Goal: Find specific page/section: Find specific page/section

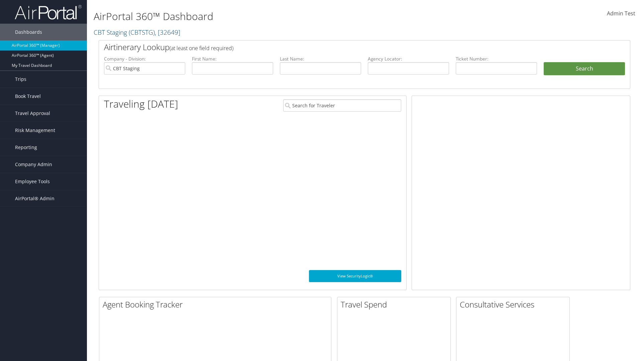
click at [43, 164] on span "Company Admin" at bounding box center [33, 164] width 37 height 17
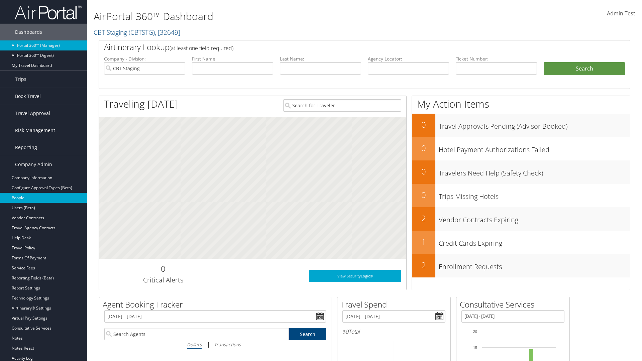
click at [43, 198] on link "People" at bounding box center [43, 198] width 87 height 10
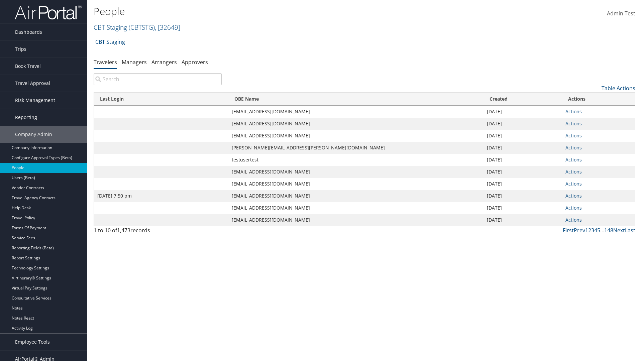
click at [157, 79] on input "search" at bounding box center [158, 79] width 128 height 12
type input "[DATE] 7:50 pm"
